Goal: Task Accomplishment & Management: Manage account settings

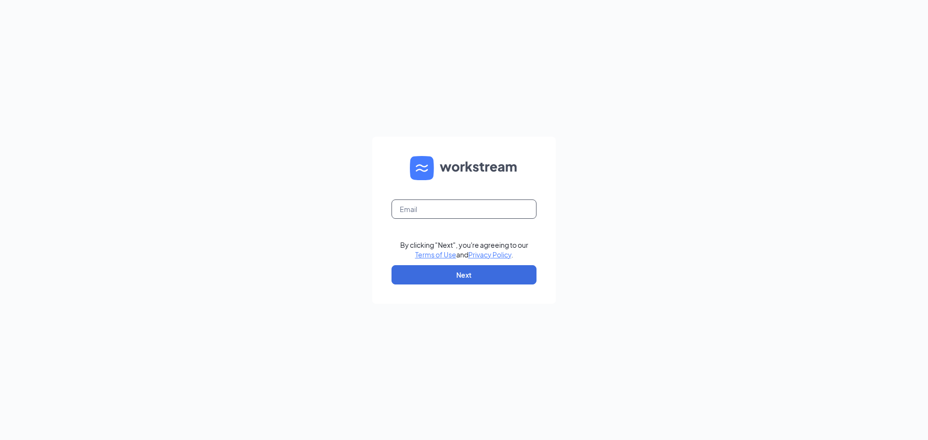
click at [451, 210] on input "text" at bounding box center [464, 209] width 145 height 19
click at [468, 204] on input "text" at bounding box center [464, 209] width 145 height 19
type input "[PERSON_NAME][EMAIL_ADDRESS][DOMAIN_NAME]"
click at [459, 274] on button "Next" at bounding box center [464, 274] width 145 height 19
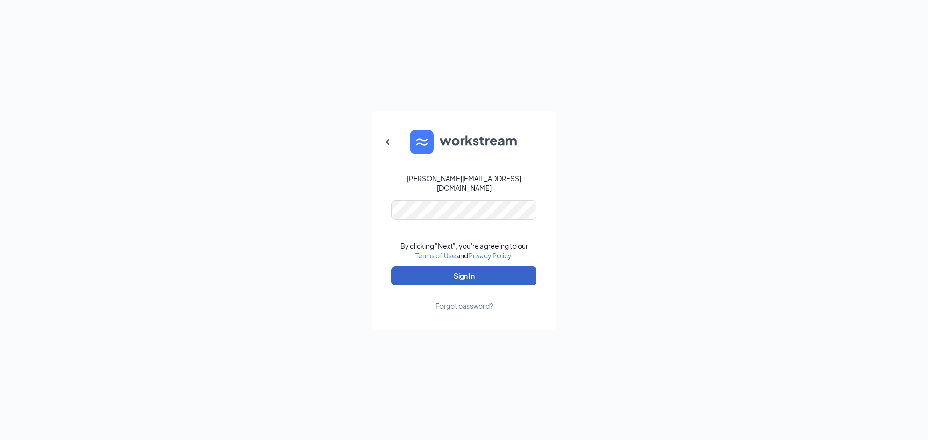
click at [477, 269] on button "Sign In" at bounding box center [464, 275] width 145 height 19
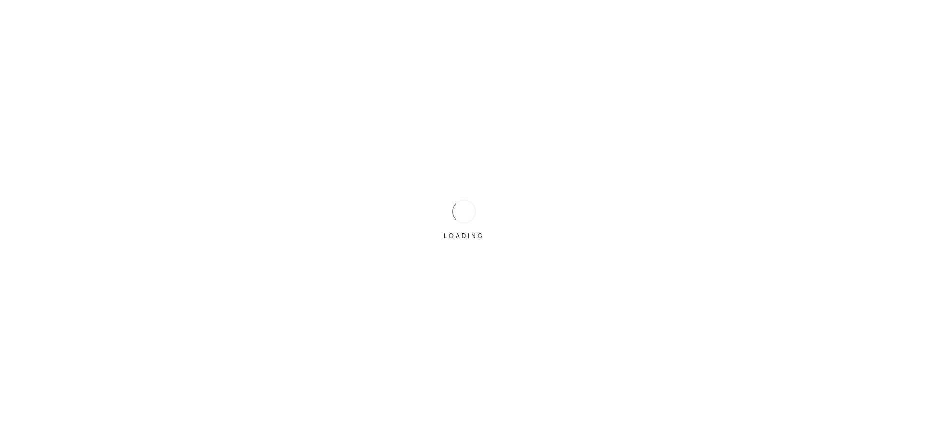
click at [477, 269] on div "LOADING" at bounding box center [464, 220] width 928 height 440
